Goal: Information Seeking & Learning: Learn about a topic

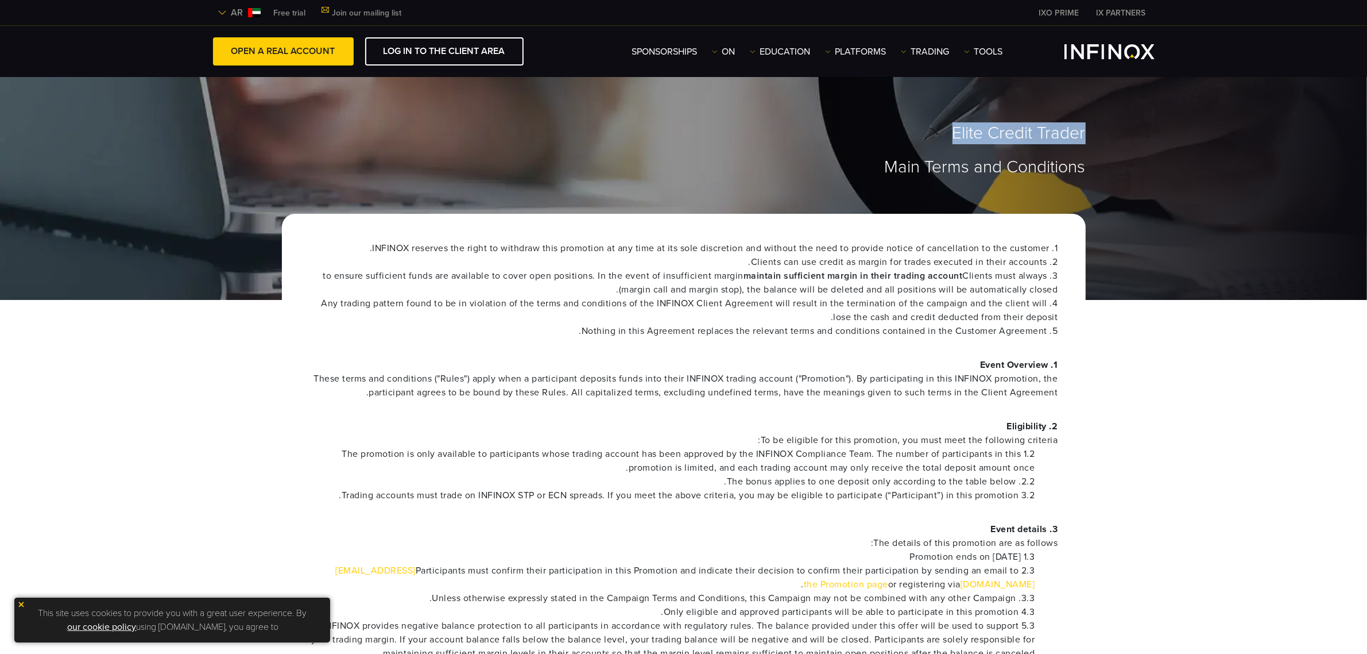
drag, startPoint x: 954, startPoint y: 131, endPoint x: 1087, endPoint y: 130, distance: 133.2
click at [1087, 130] on div "Elite Credit Trader Main Terms and Conditions" at bounding box center [684, 149] width 827 height 53
copy font "Elite Credit Trader"
click at [1041, 125] on font "Elite Credit Trader" at bounding box center [1019, 132] width 133 height 21
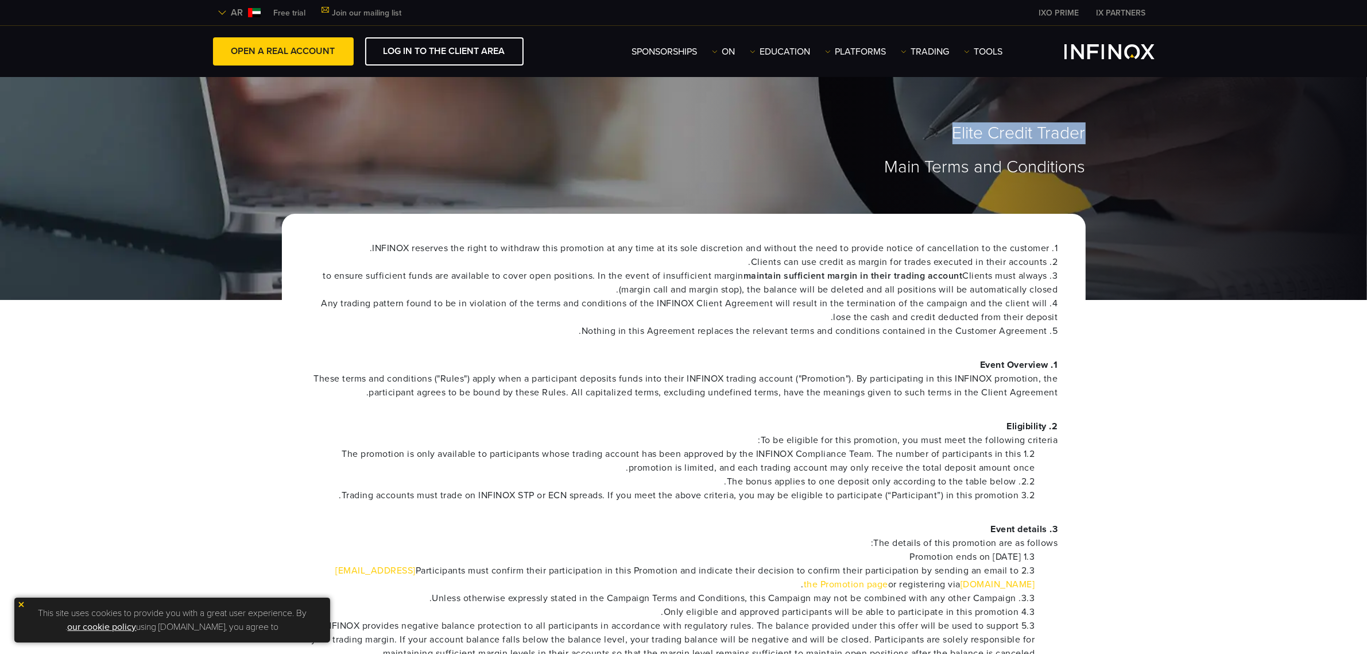
click at [1041, 125] on font "Elite Credit Trader" at bounding box center [1019, 132] width 133 height 21
click at [1034, 125] on font "Elite Credit Trader" at bounding box center [1019, 132] width 133 height 21
drag, startPoint x: 959, startPoint y: 136, endPoint x: 1041, endPoint y: 136, distance: 82.1
click at [1041, 136] on font "Elite Credit Trader" at bounding box center [1019, 132] width 133 height 21
